Goal: Information Seeking & Learning: Check status

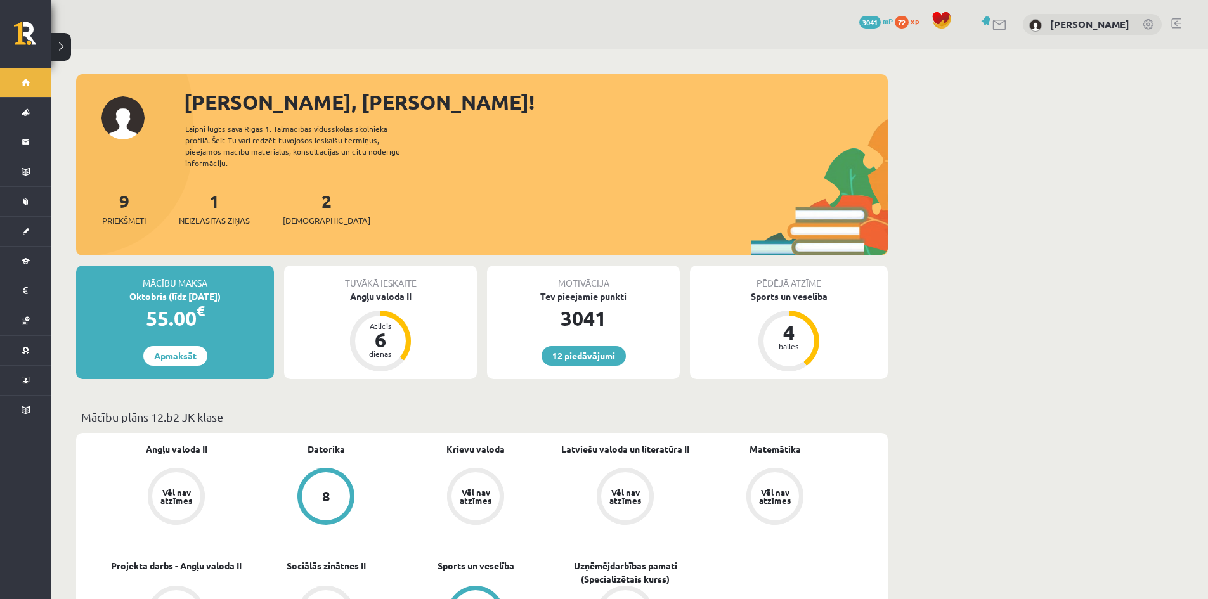
click at [213, 190] on link "1 Neizlasītās ziņas" at bounding box center [214, 208] width 71 height 37
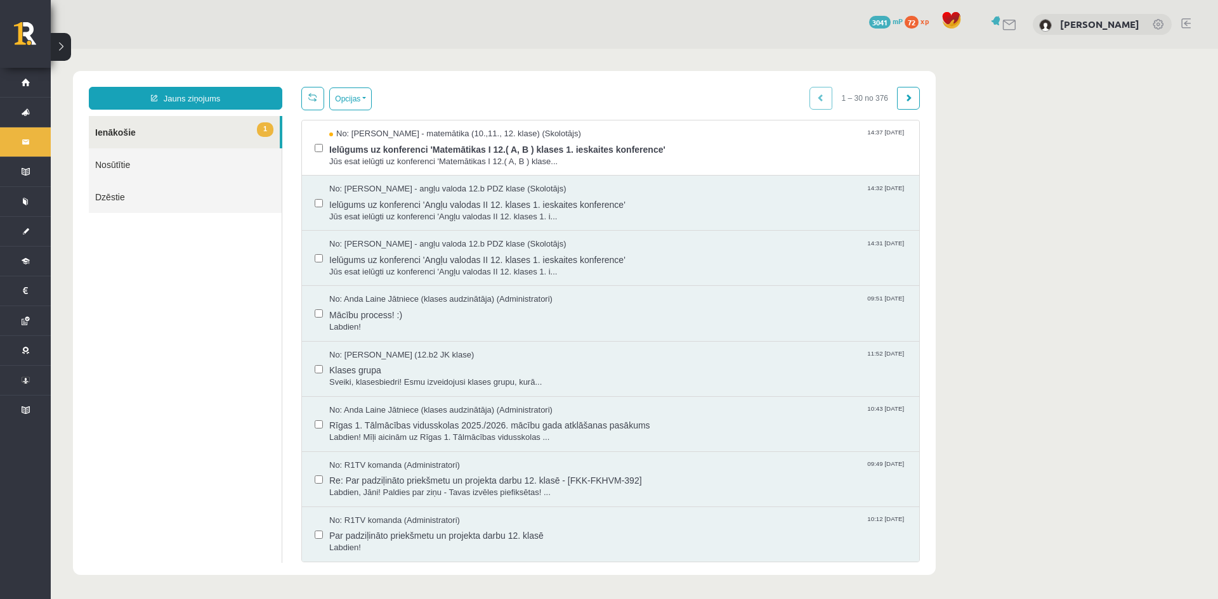
click at [519, 135] on span "No: Laima Tukāne - Grosa - matemātika (10.,11., 12. klase) (Skolotājs)" at bounding box center [455, 134] width 252 height 12
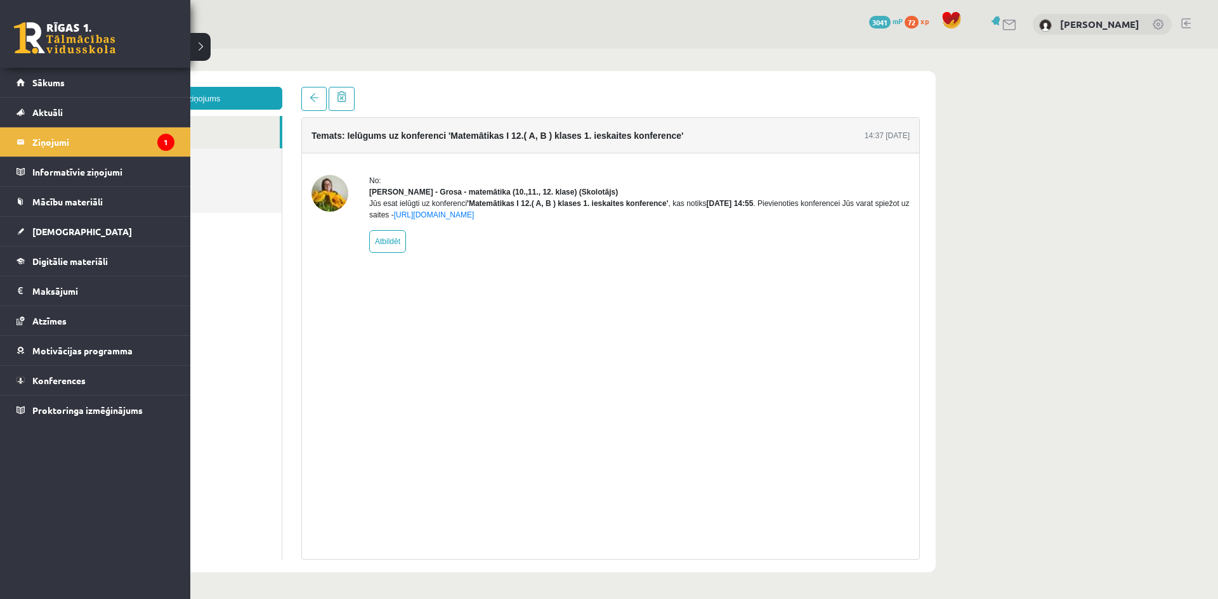
click at [47, 234] on span "[DEMOGRAPHIC_DATA]" at bounding box center [82, 231] width 100 height 11
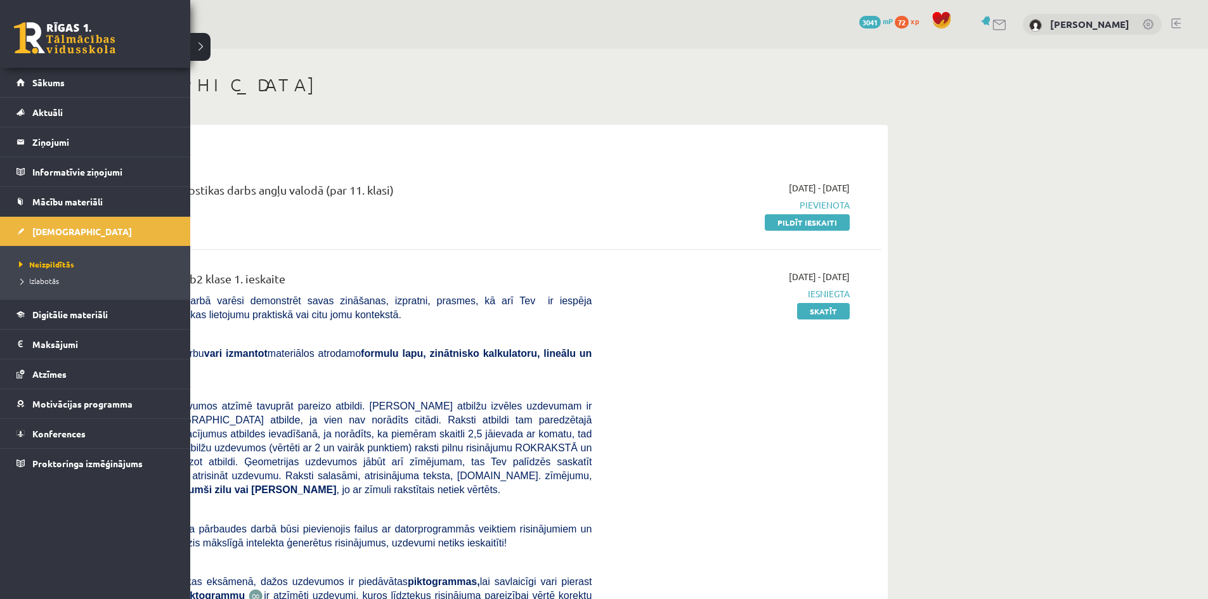
click at [79, 431] on span "Konferences" at bounding box center [58, 433] width 53 height 11
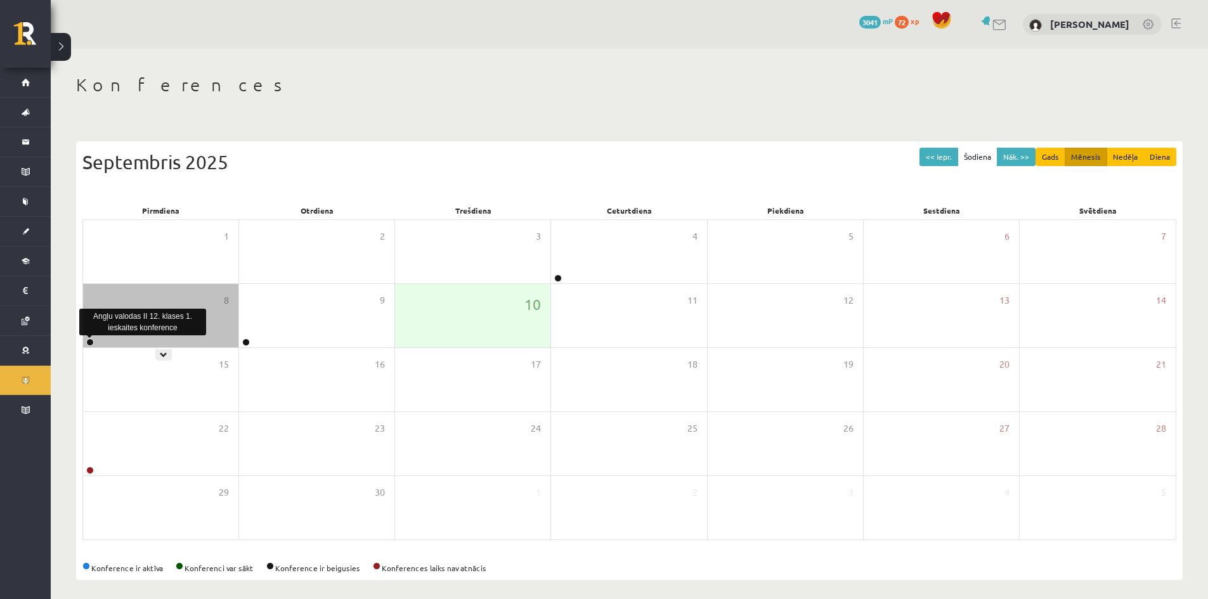
click at [91, 344] on link at bounding box center [90, 343] width 8 height 8
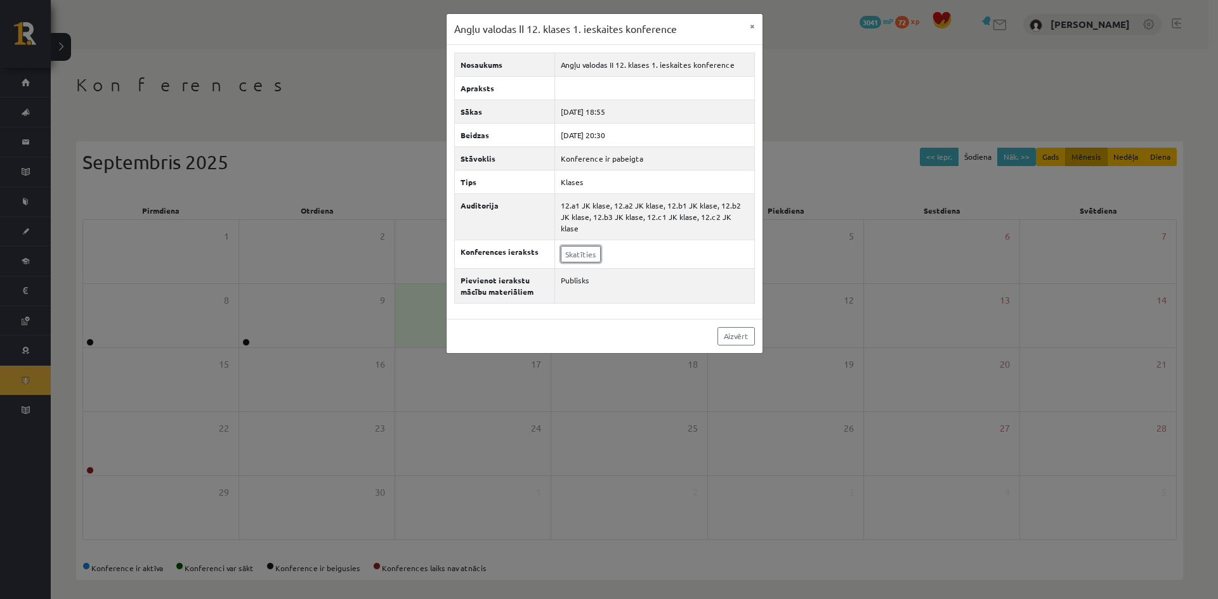
click at [576, 249] on link "Skatīties" at bounding box center [581, 254] width 40 height 16
click at [373, 78] on div "Angļu valodas II 12. klases 1. ieskaites konference × Nosaukums Angļu valodas I…" at bounding box center [609, 299] width 1218 height 599
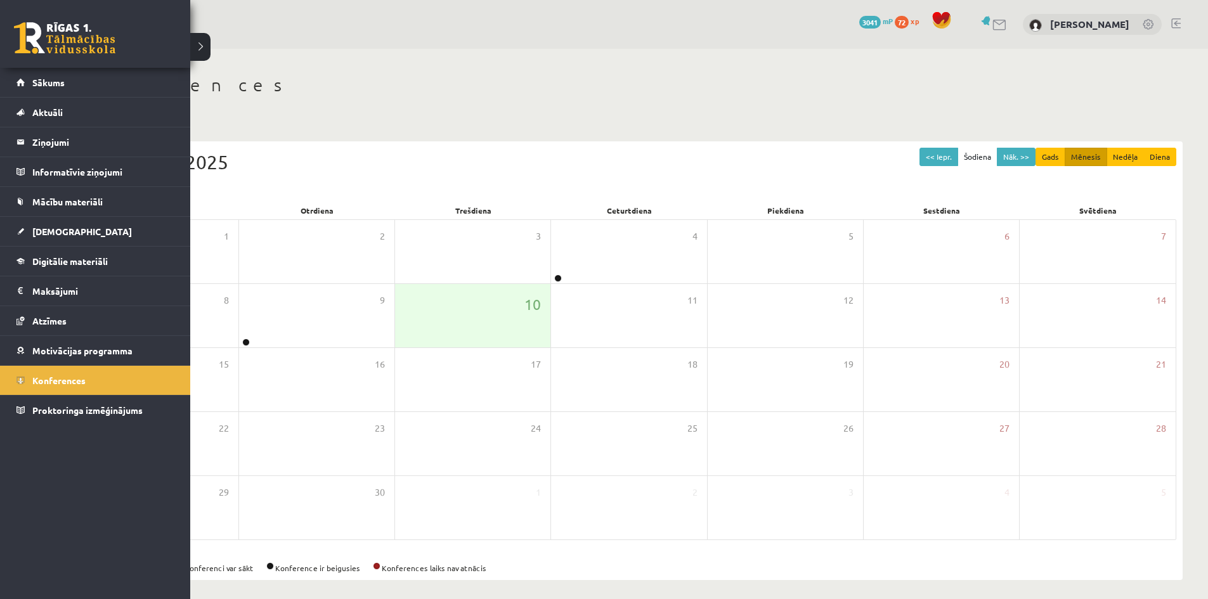
click at [27, 79] on link "Sākums" at bounding box center [95, 82] width 158 height 29
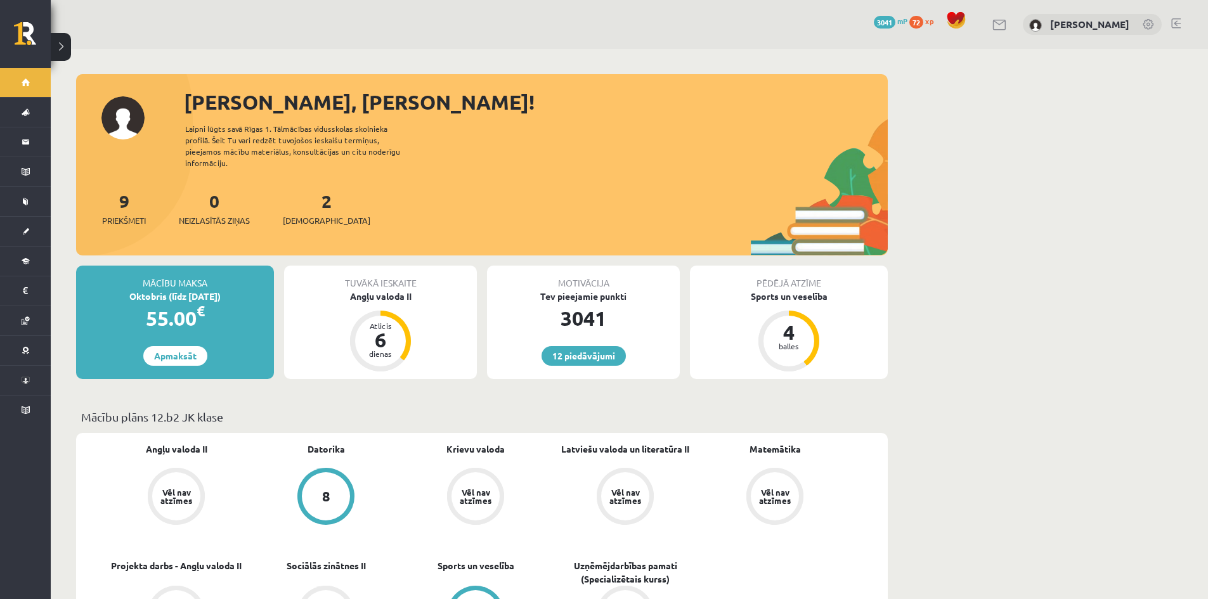
click at [580, 346] on link "12 piedāvājumi" at bounding box center [584, 356] width 84 height 20
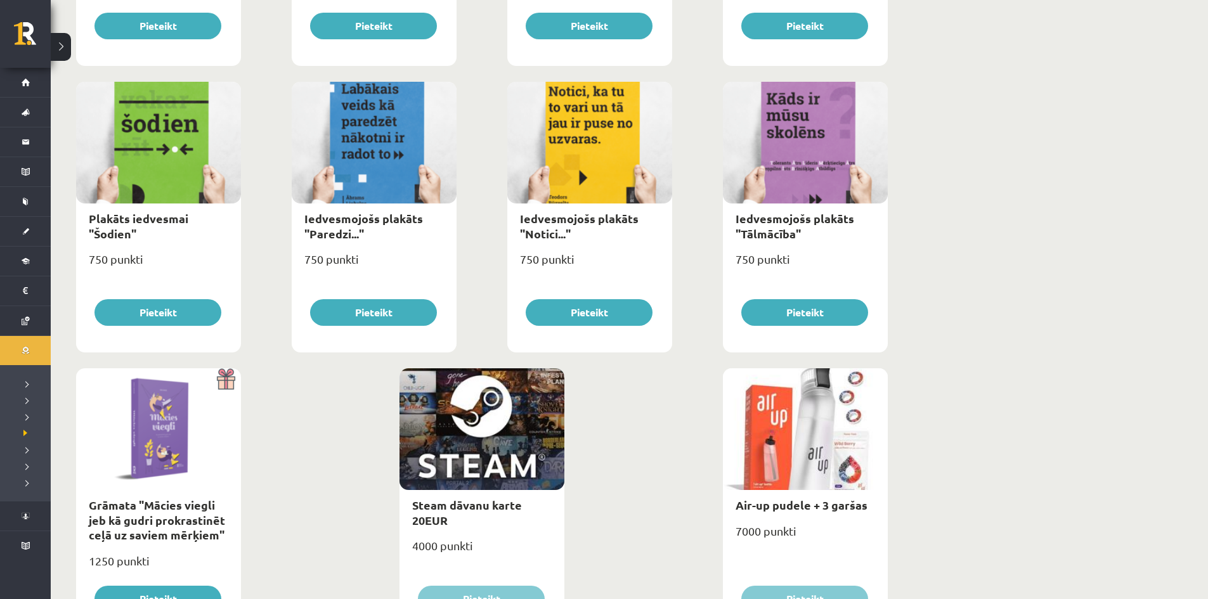
scroll to position [1349, 0]
